Goal: Task Accomplishment & Management: Manage account settings

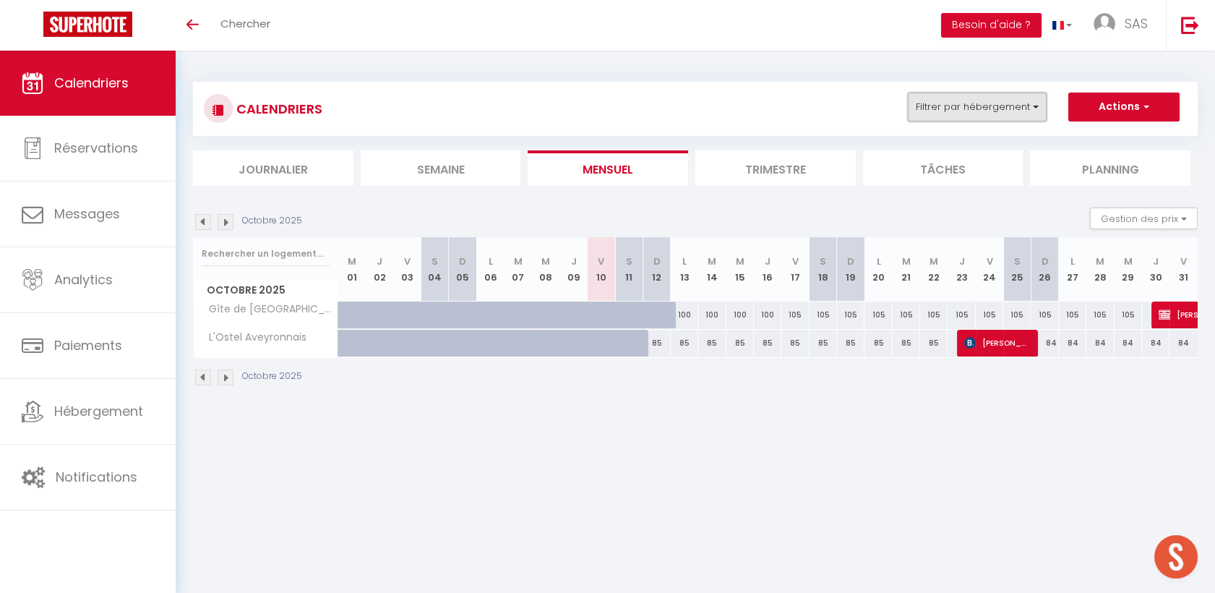
click at [964, 113] on button "Filtrer par hébergement" at bounding box center [977, 107] width 139 height 29
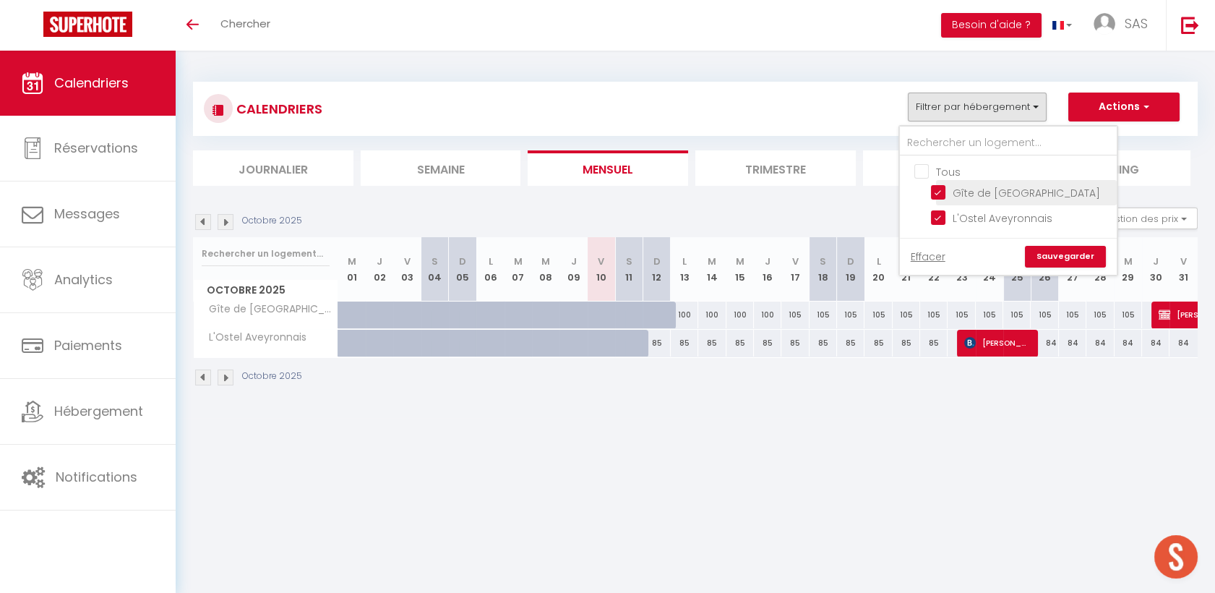
click at [950, 192] on input "Gîte de [GEOGRAPHIC_DATA]" at bounding box center [1021, 191] width 181 height 14
checkbox input "false"
click at [943, 215] on input "L'Ostel Aveyronnais" at bounding box center [1021, 217] width 181 height 14
checkbox input "false"
click at [1052, 254] on link "Sauvegarder" at bounding box center [1065, 257] width 81 height 22
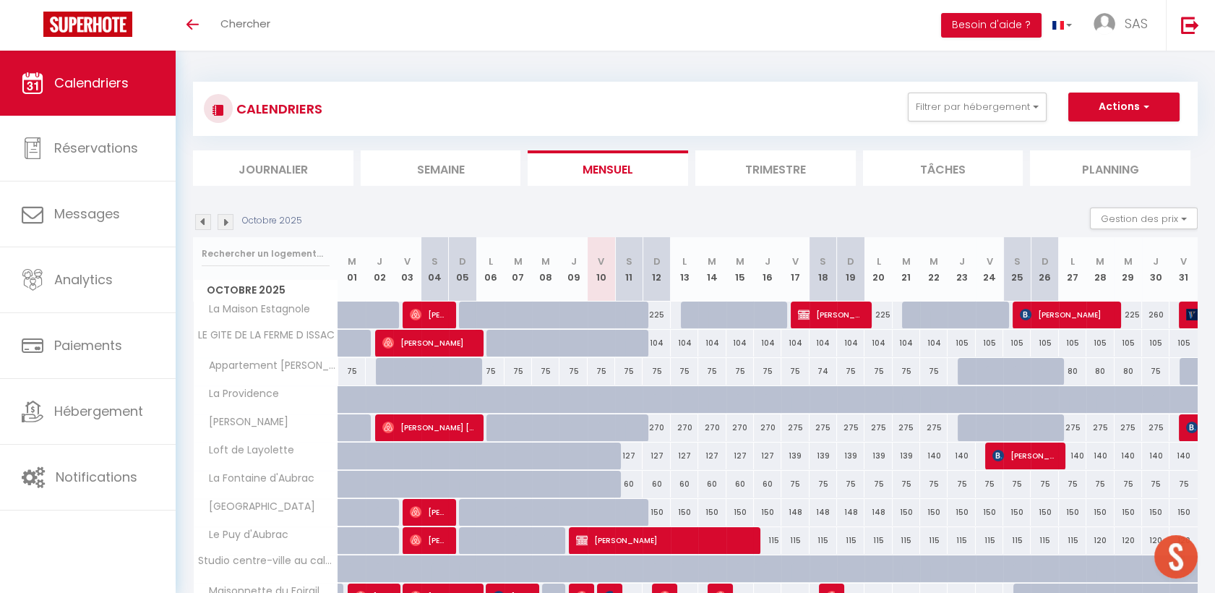
click at [444, 189] on div "CALENDRIERS Filtrer par hébergement Tous Gîte de Saint-Gervais L'Ostel Aveyronn…" at bounding box center [695, 505] width 1005 height 875
click at [450, 172] on li "Semaine" at bounding box center [441, 167] width 160 height 35
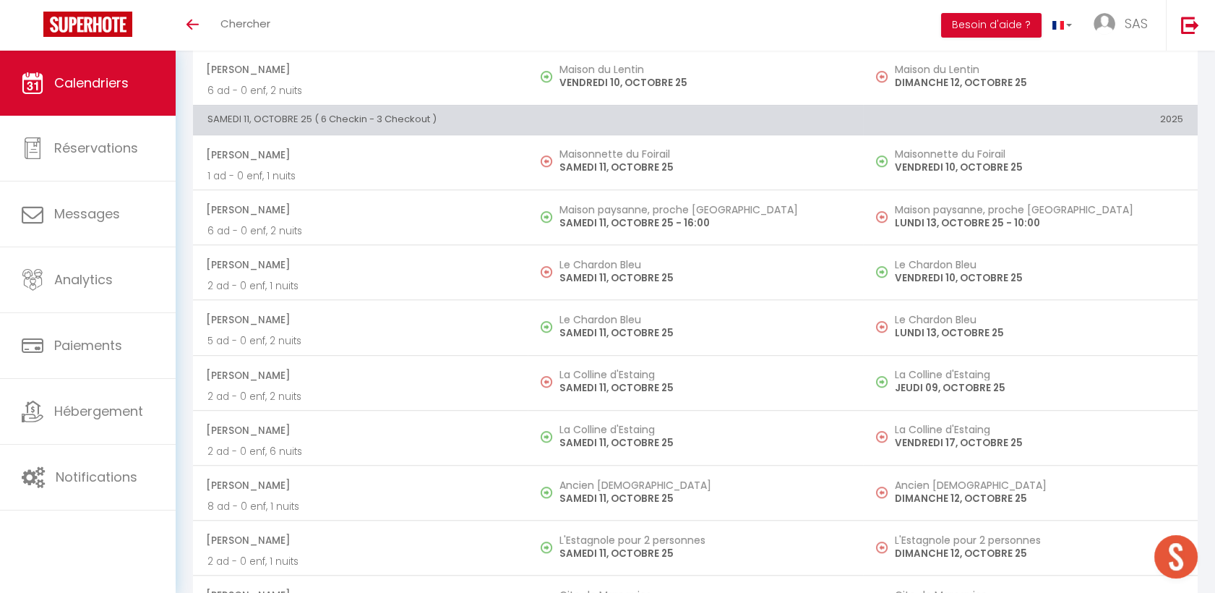
scroll to position [2365, 0]
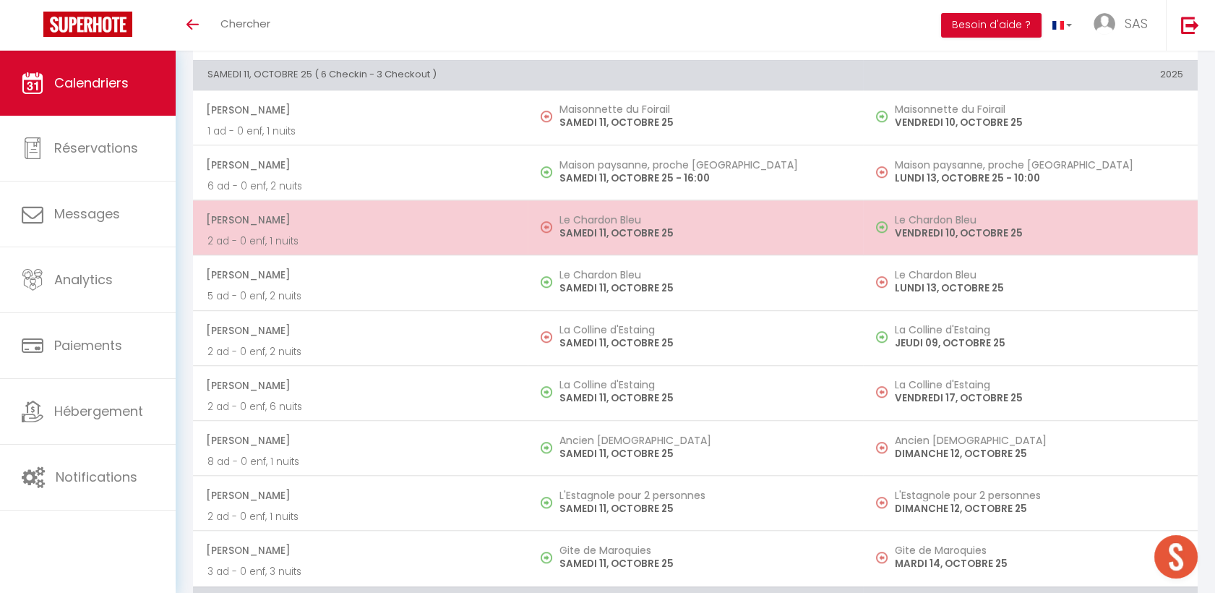
click at [297, 238] on p "2 ad - 0 enf, 1 nuits" at bounding box center [360, 240] width 306 height 15
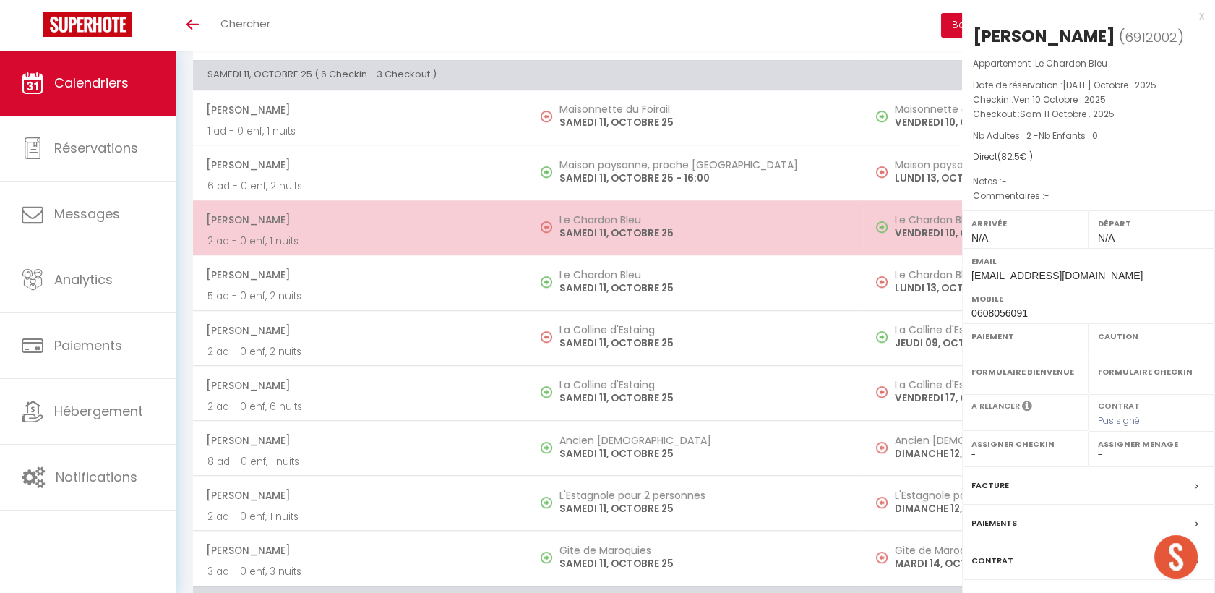
select select "OK"
select select "KO"
select select "0"
select select "1"
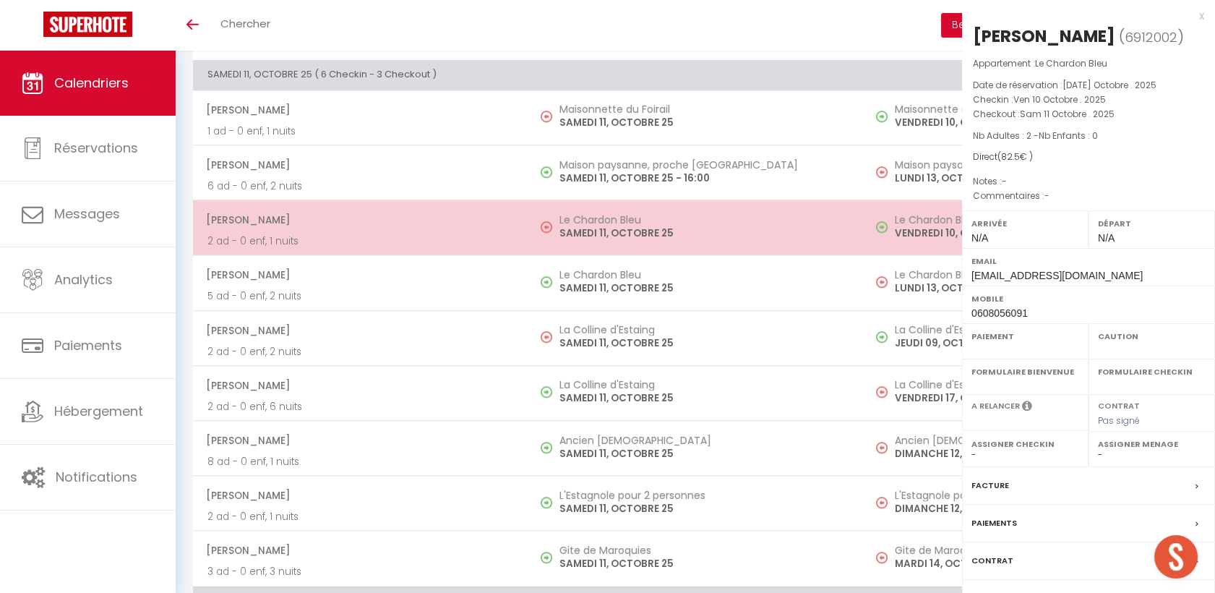
select select
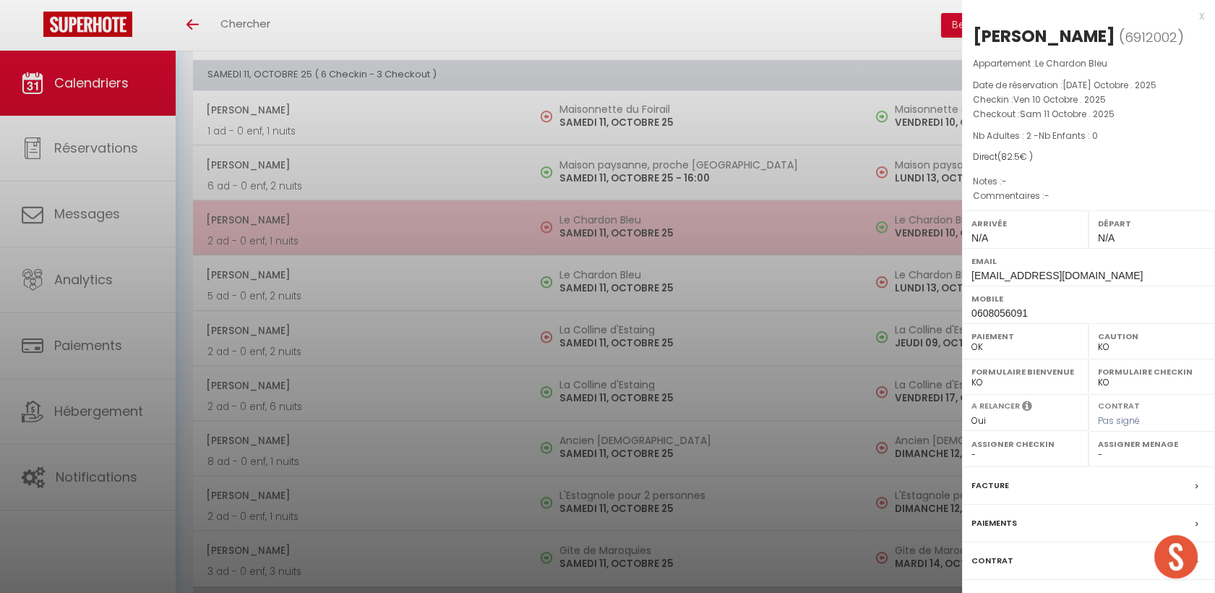
select select "40902"
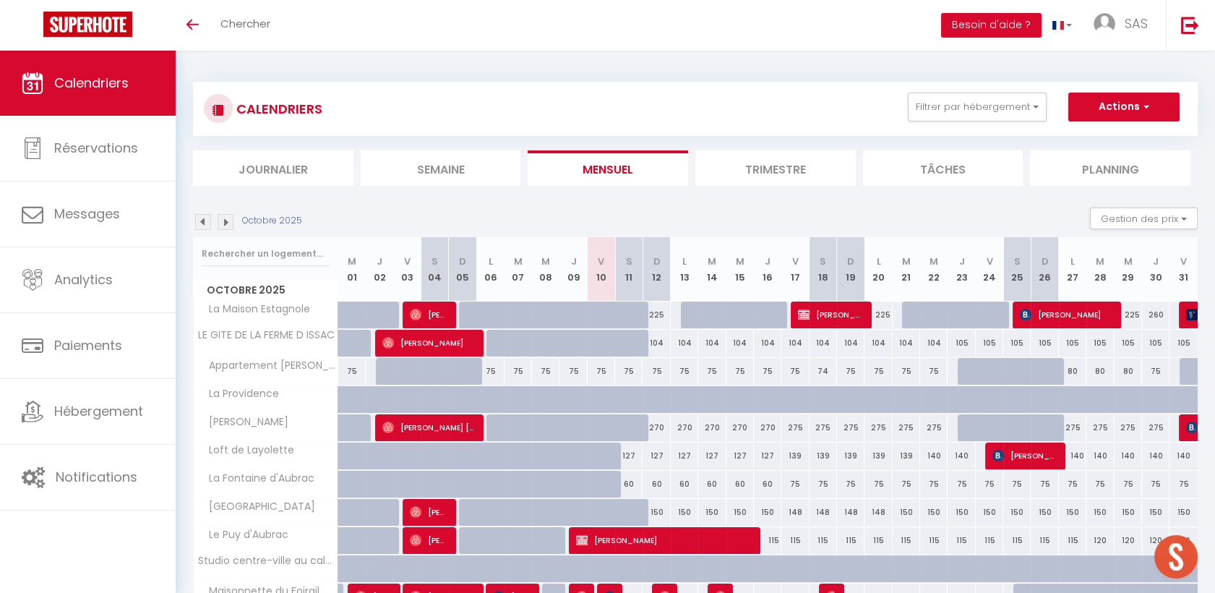
click at [423, 185] on div "CALENDRIERS Filtrer par hébergement Tous La Maison Estagnole La Providence Mais…" at bounding box center [695, 505] width 1005 height 875
click at [450, 168] on li "Semaine" at bounding box center [441, 167] width 160 height 35
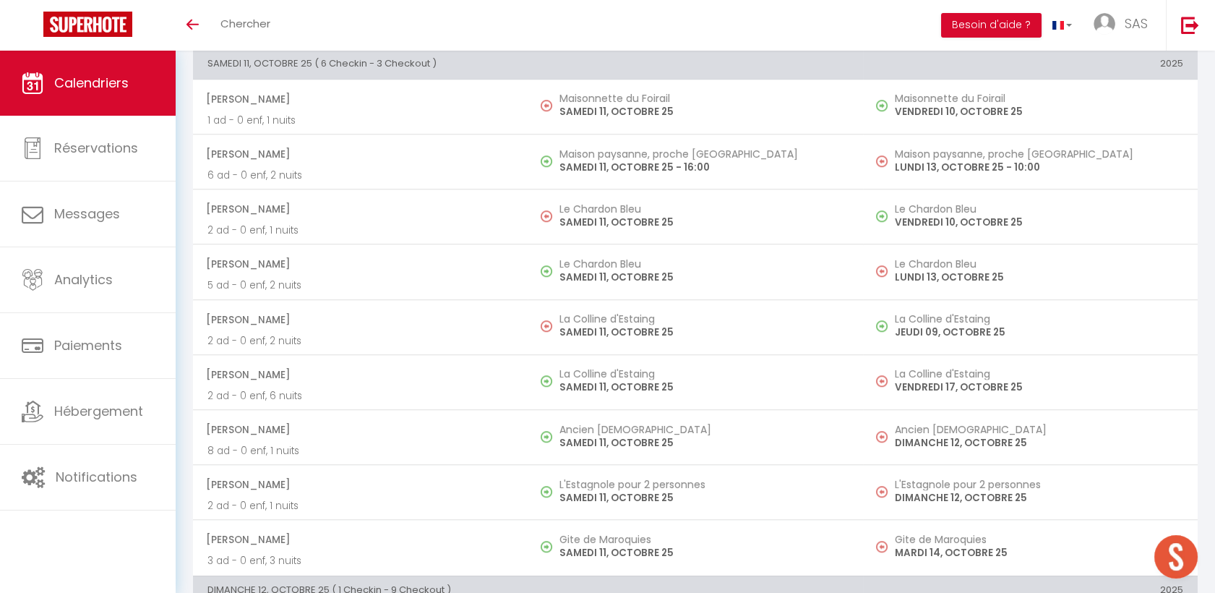
scroll to position [2376, 0]
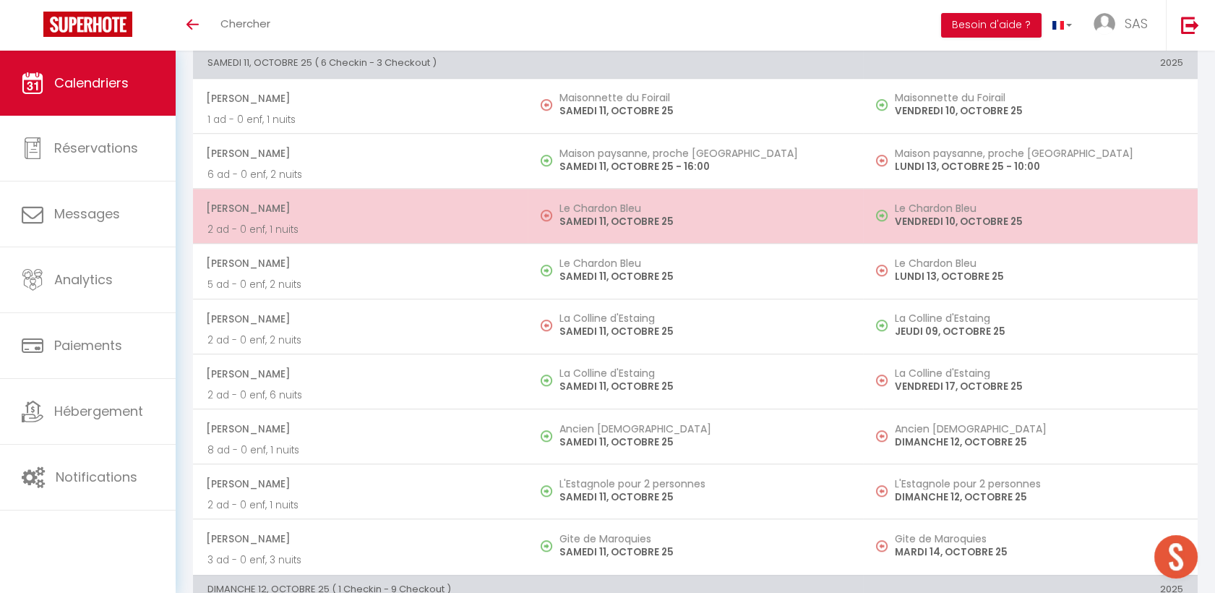
click at [418, 222] on p "2 ad - 0 enf, 1 nuits" at bounding box center [360, 229] width 306 height 15
select select "OK"
select select "KO"
select select "0"
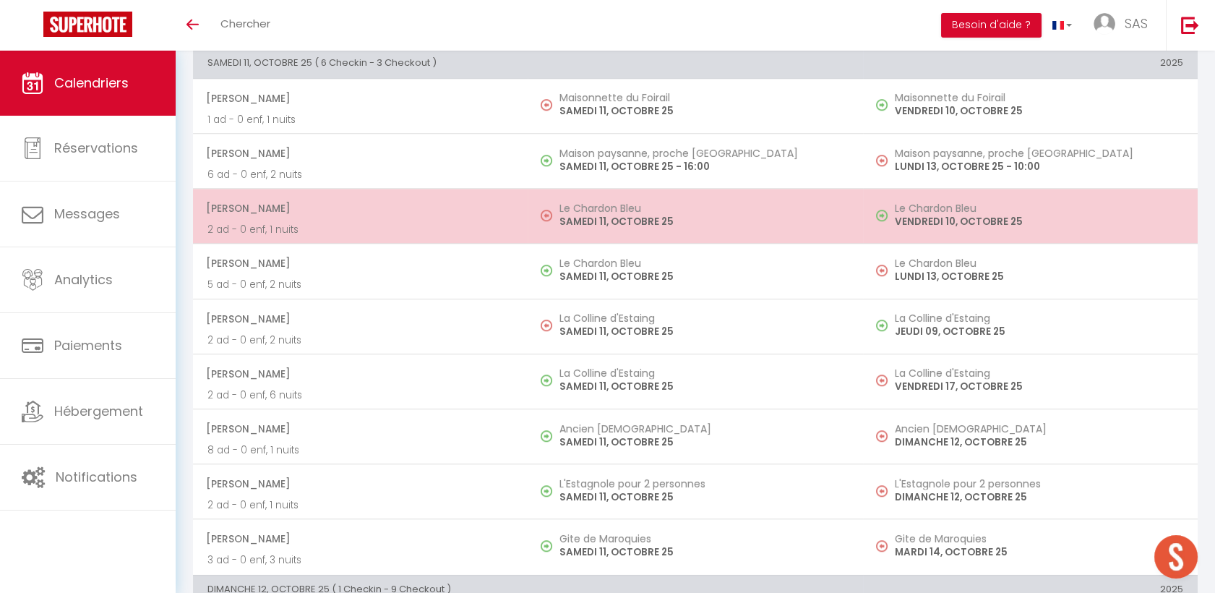
select select "1"
select select
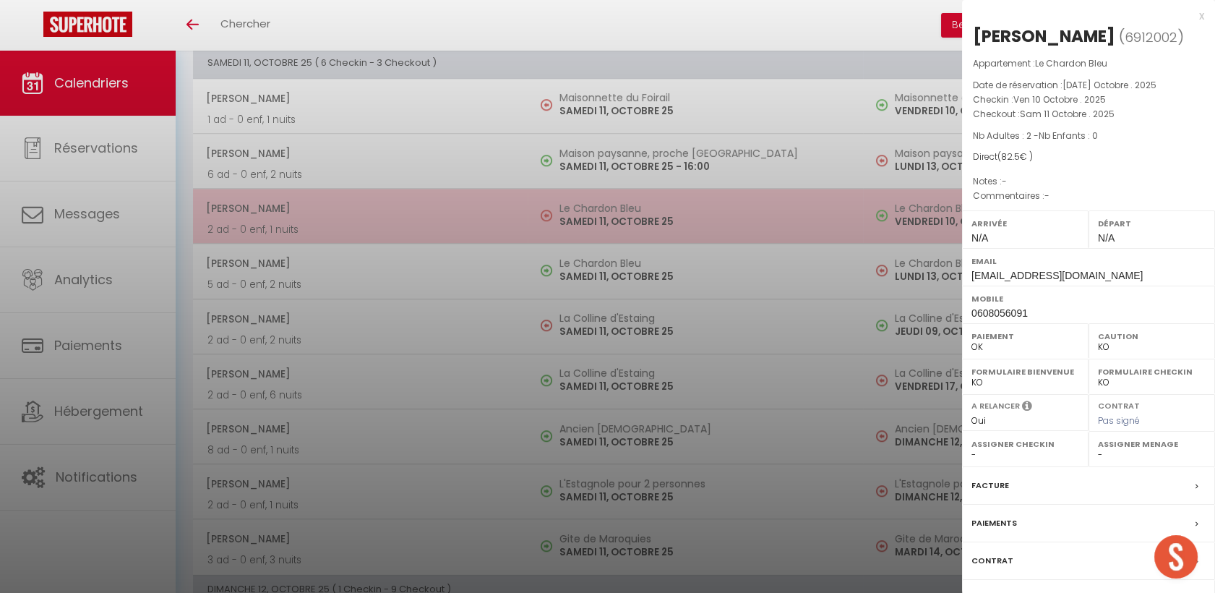
select select "40902"
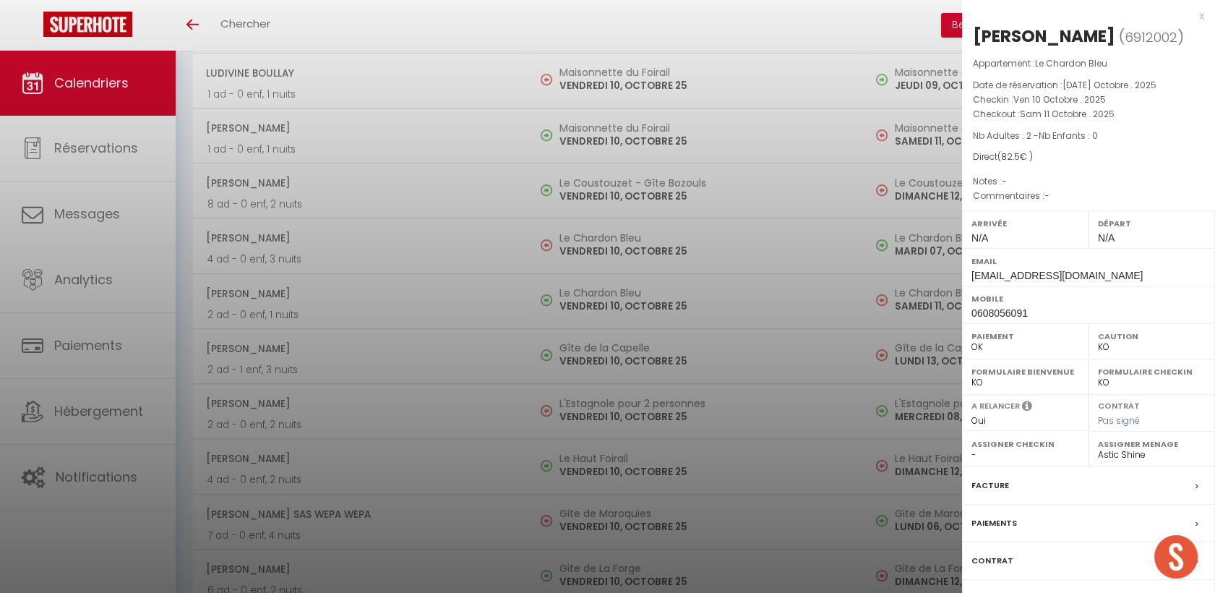
scroll to position [1734, 0]
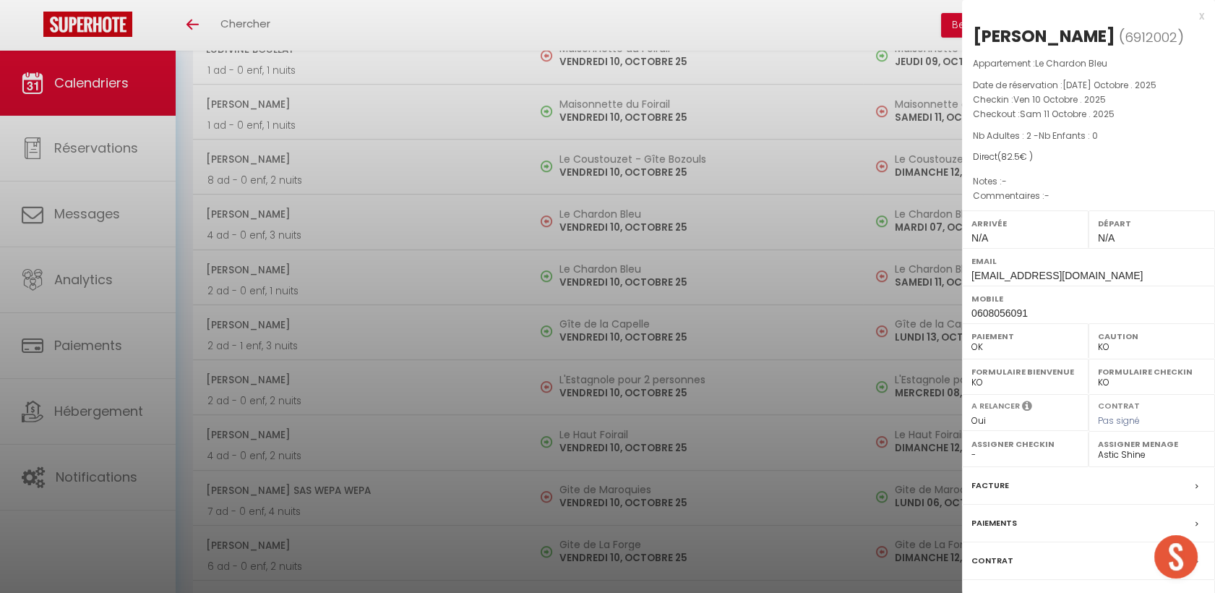
click at [418, 221] on div at bounding box center [607, 296] width 1215 height 593
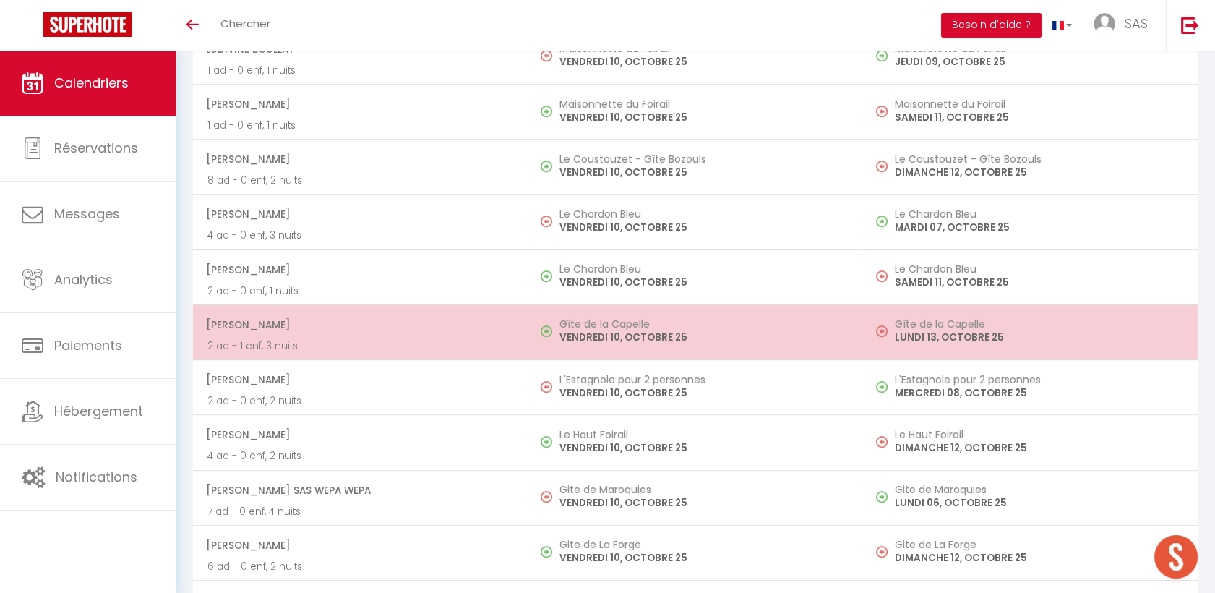
click at [390, 330] on span "Naomi Bredon" at bounding box center [359, 324] width 307 height 27
select select "OK"
